Goal: Transaction & Acquisition: Purchase product/service

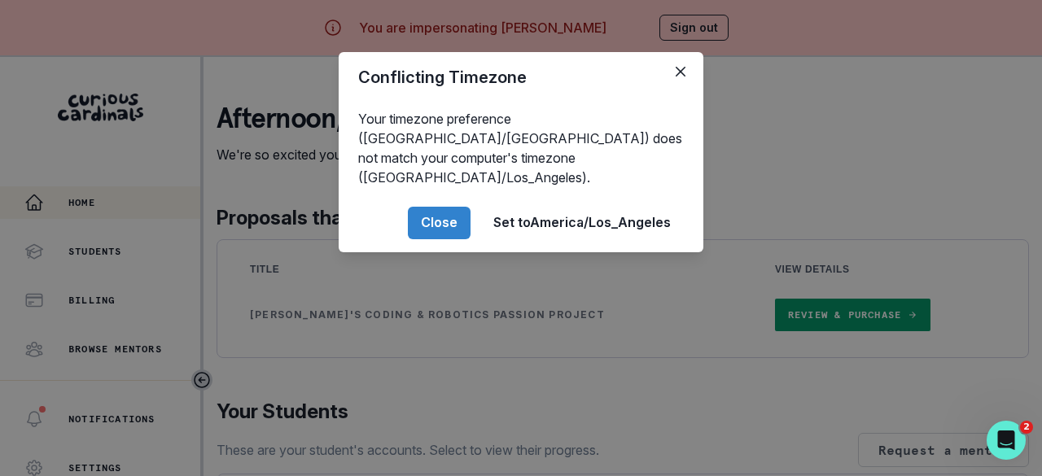
click at [434, 208] on button "Close" at bounding box center [439, 223] width 63 height 33
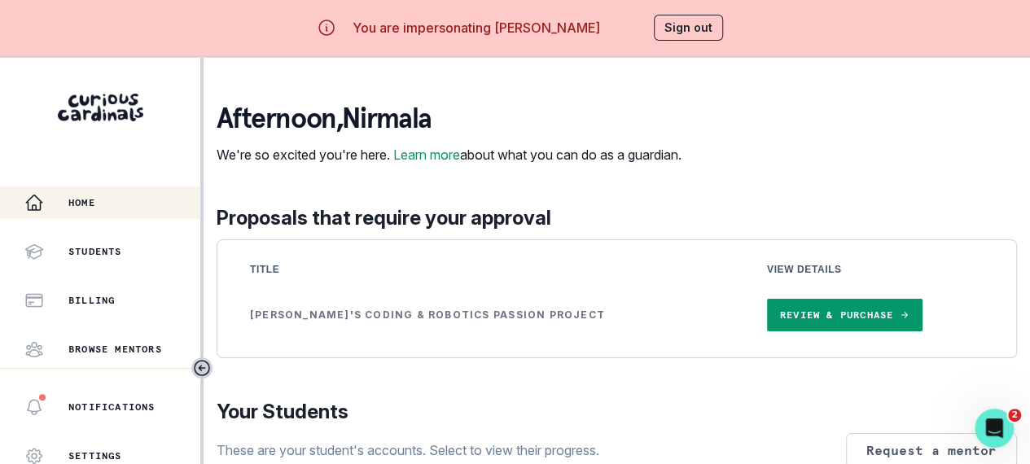
click at [767, 331] on link "Review & Purchase" at bounding box center [845, 315] width 156 height 33
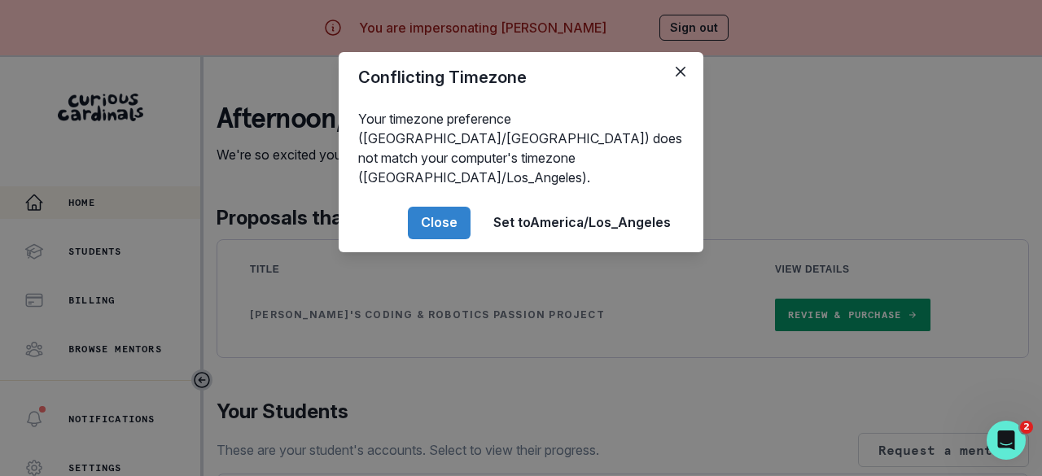
click at [428, 207] on button "Close" at bounding box center [439, 223] width 63 height 33
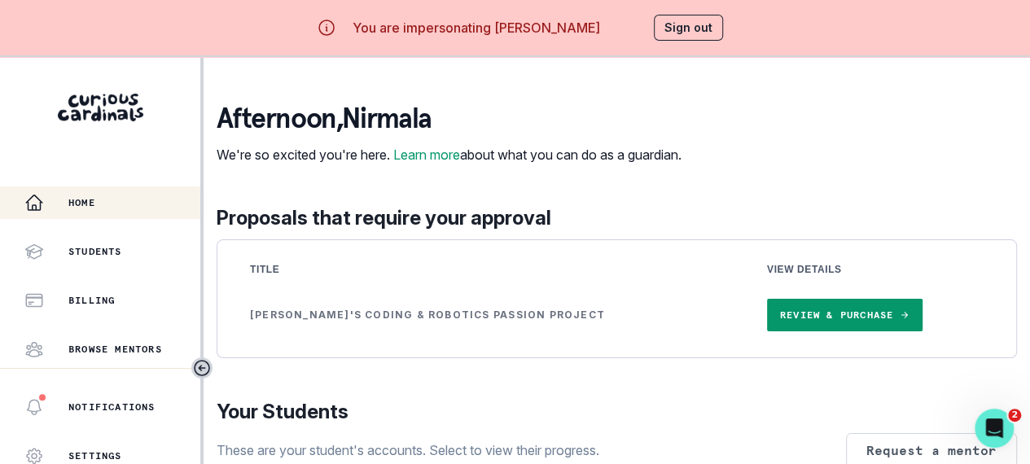
click at [683, 32] on button "Sign out" at bounding box center [688, 28] width 69 height 26
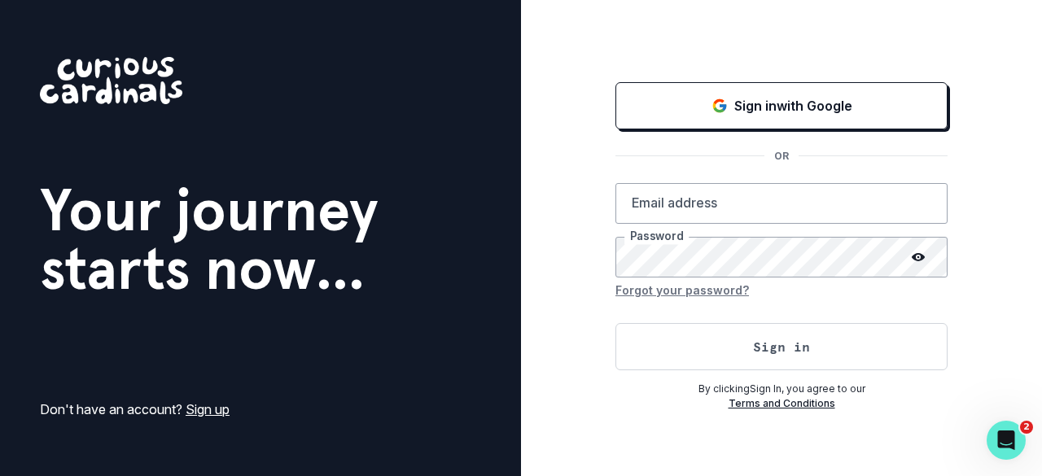
click at [761, 94] on button "Sign in with Google" at bounding box center [782, 105] width 332 height 47
